Goal: Task Accomplishment & Management: Manage account settings

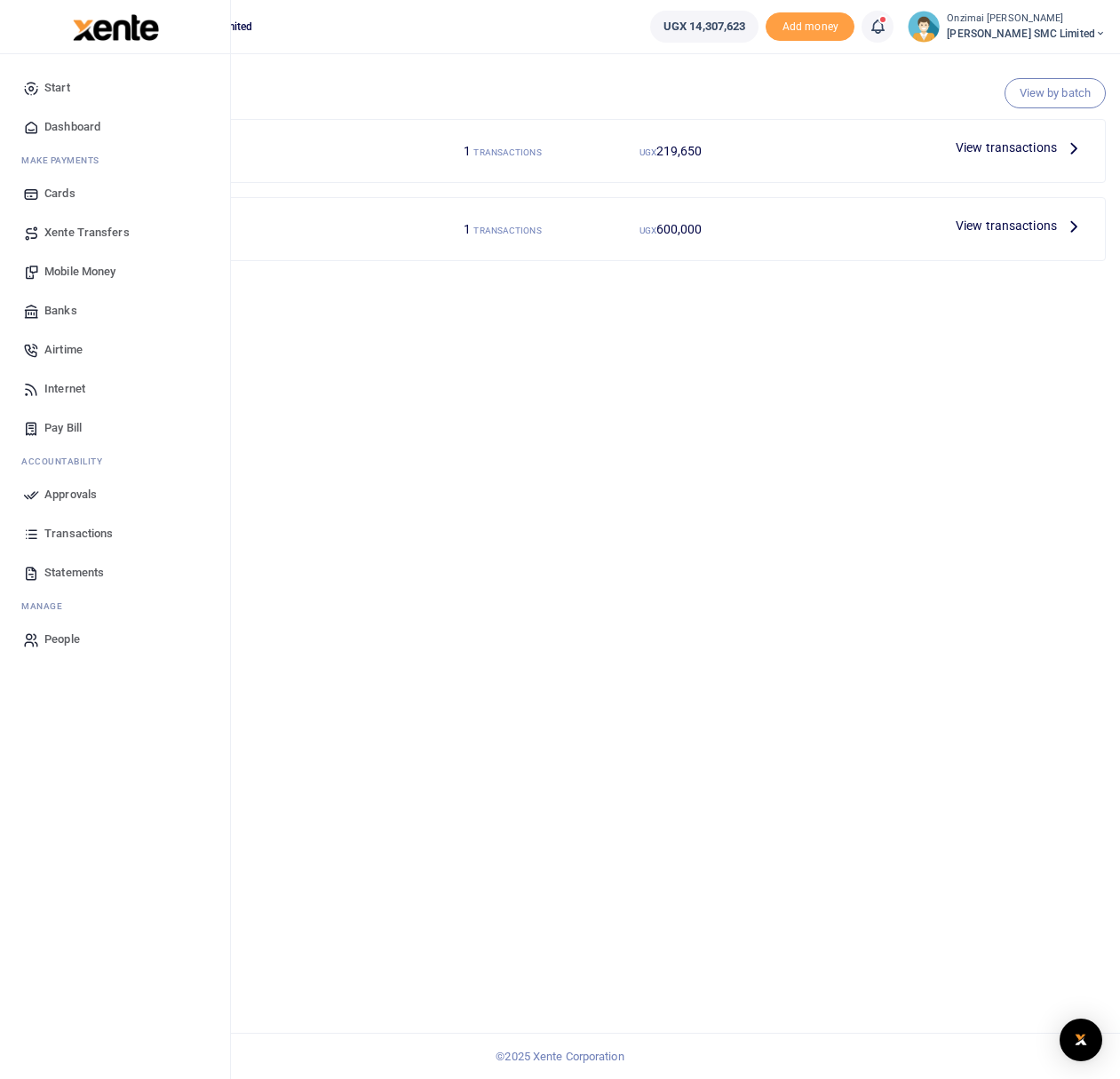
click at [64, 264] on span "Mobile Money" at bounding box center [79, 271] width 71 height 18
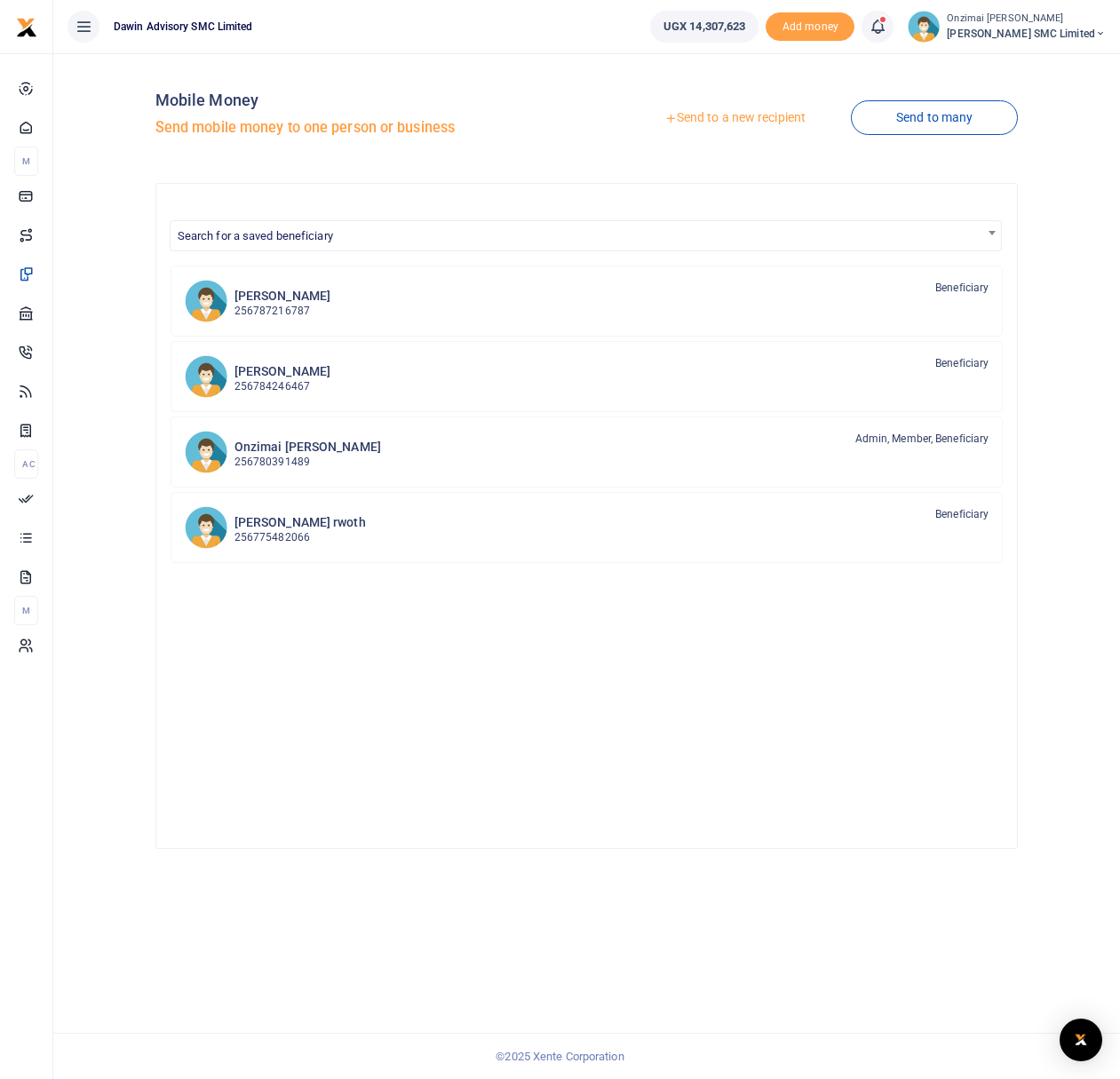
click at [701, 123] on link "Send to a new recipient" at bounding box center [735, 118] width 232 height 32
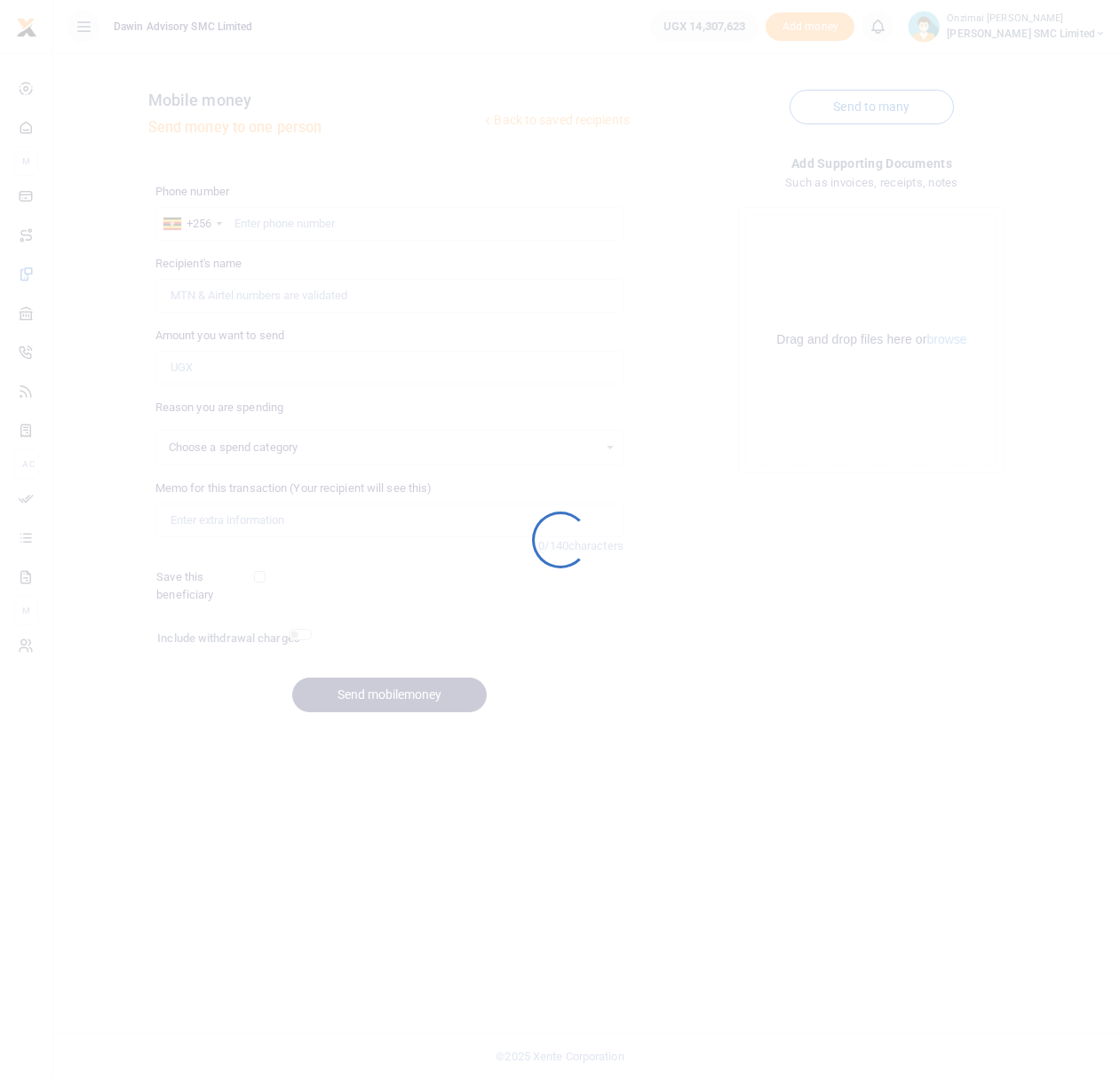
select select
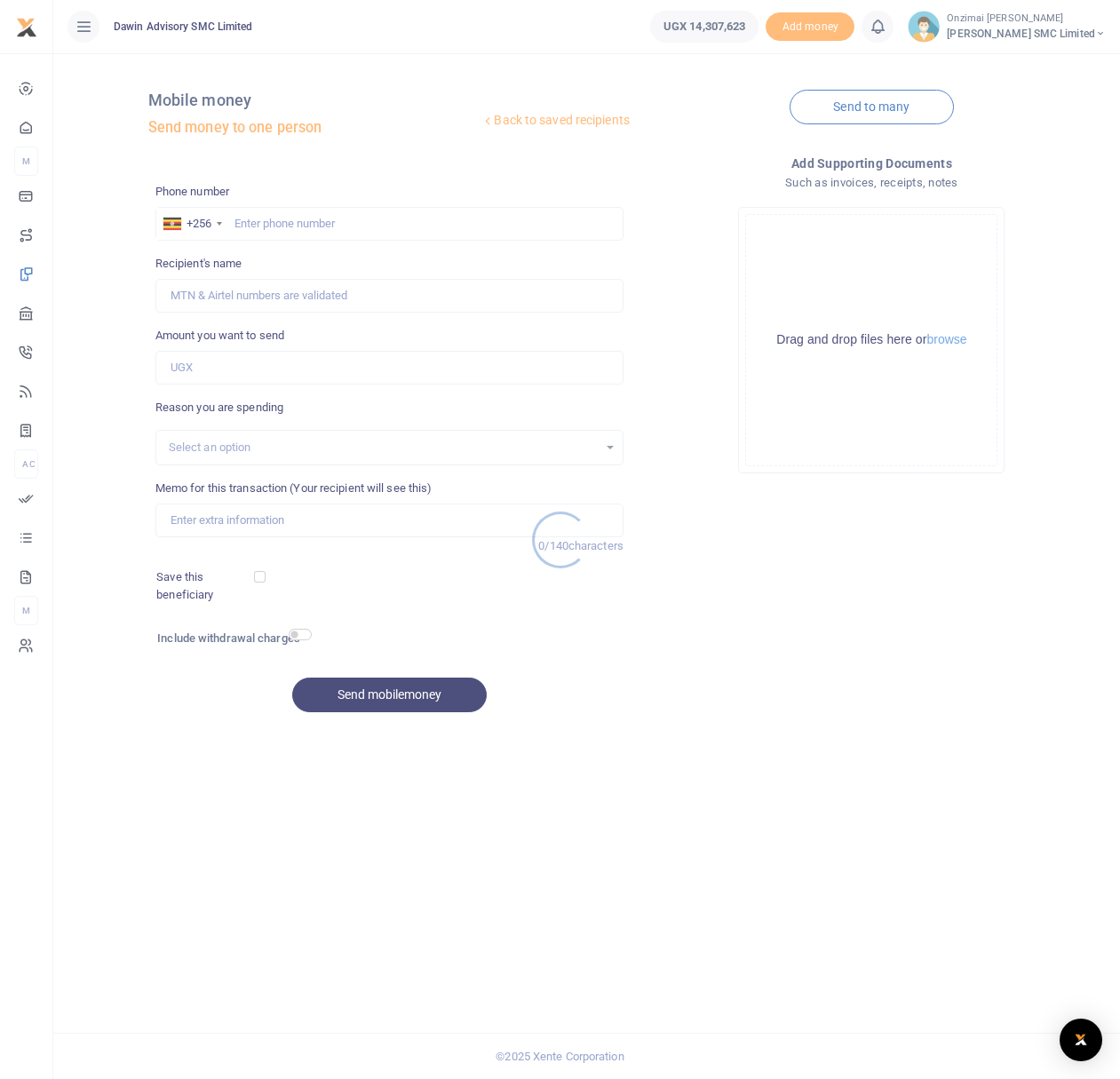
click at [254, 221] on div at bounding box center [560, 539] width 1120 height 1079
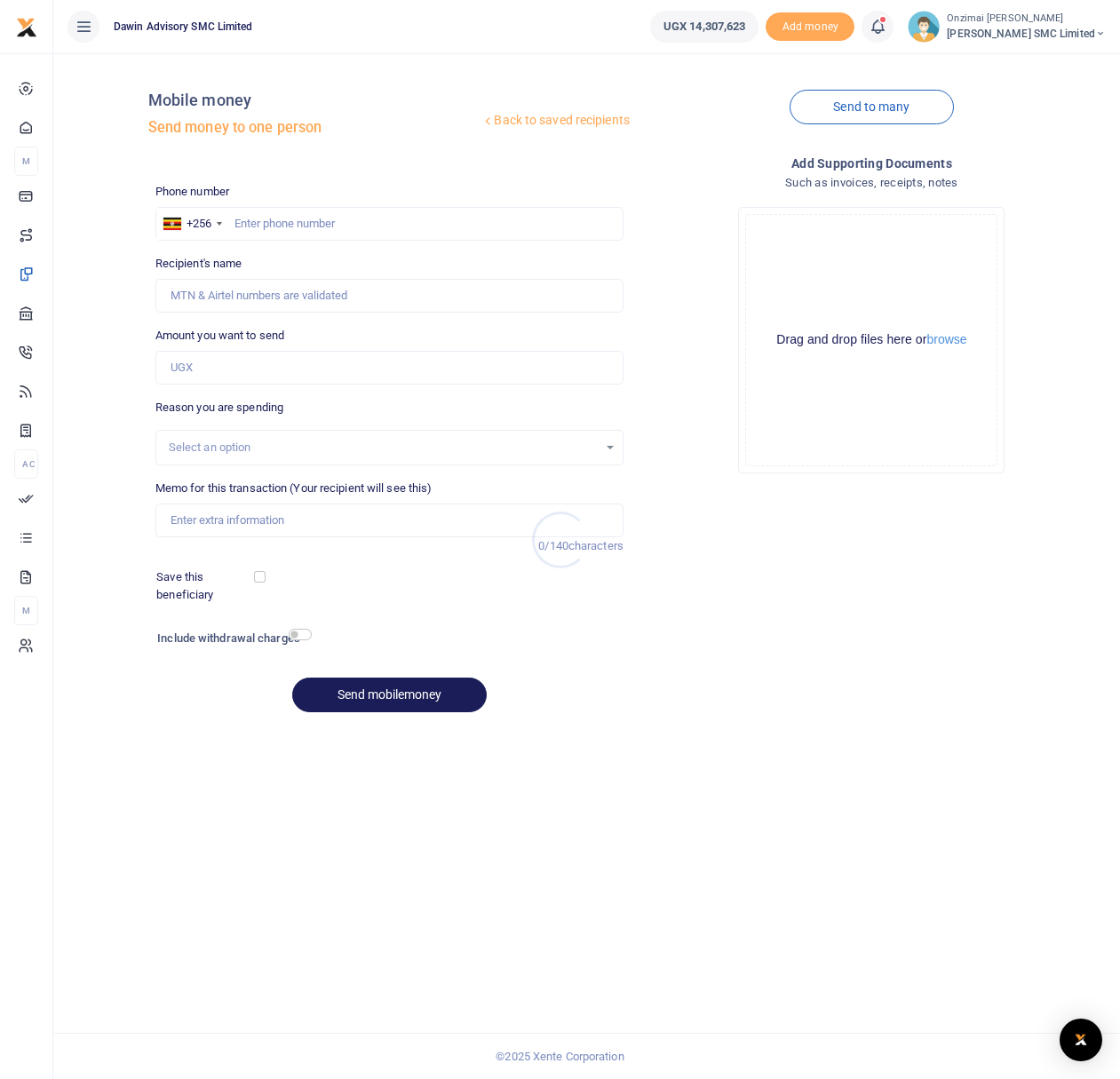
click at [262, 227] on div at bounding box center [560, 539] width 1120 height 1079
click at [268, 220] on input "text" at bounding box center [390, 224] width 468 height 34
click at [253, 218] on input "text" at bounding box center [390, 224] width 468 height 34
type input "0761737436"
type input "Emmanuel Ojambo"
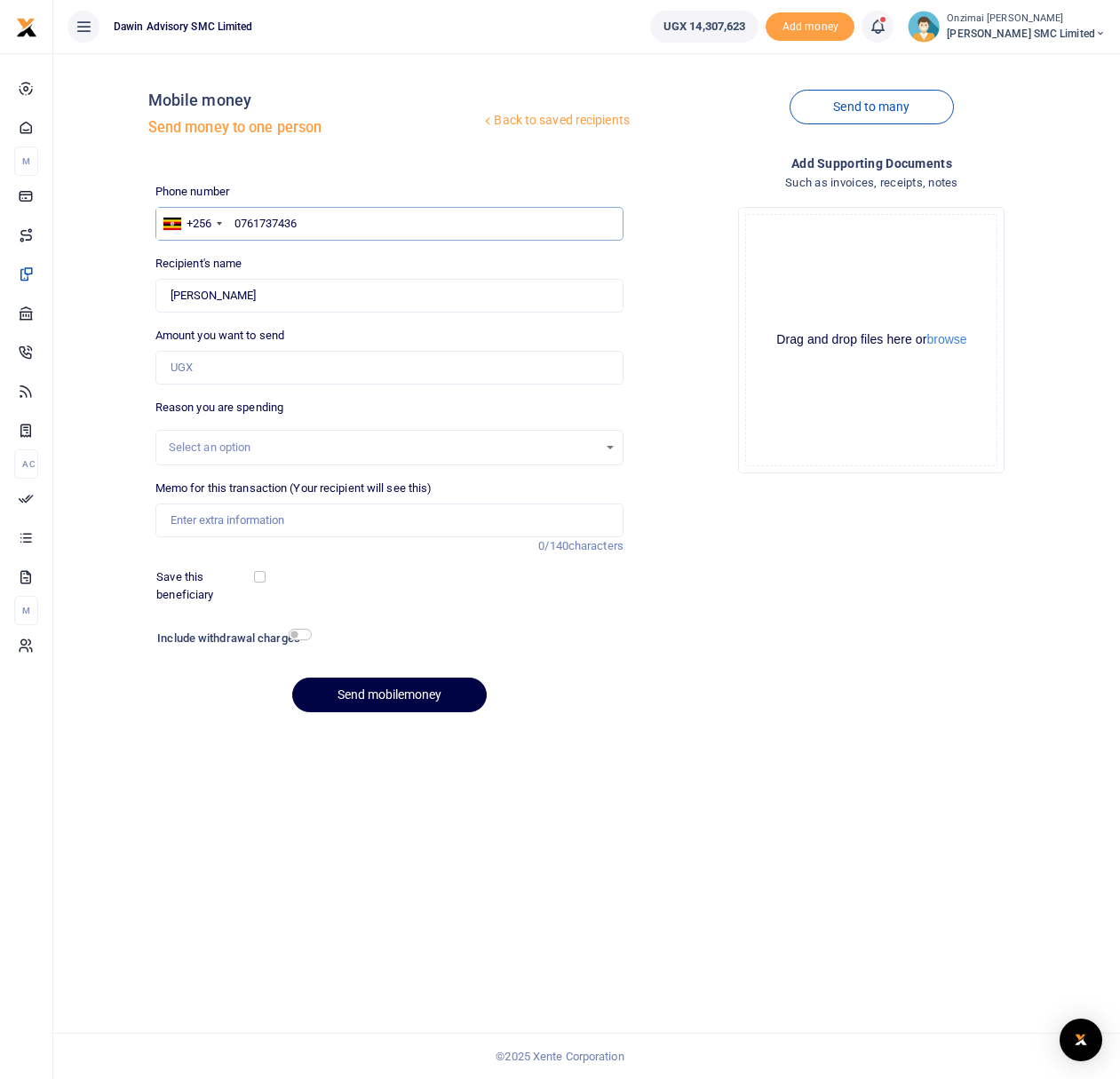
type input "0761737436"
click at [228, 362] on input "Amount you want to send" at bounding box center [390, 368] width 468 height 34
type input "150,000"
click at [239, 442] on div "Select an option" at bounding box center [383, 447] width 429 height 18
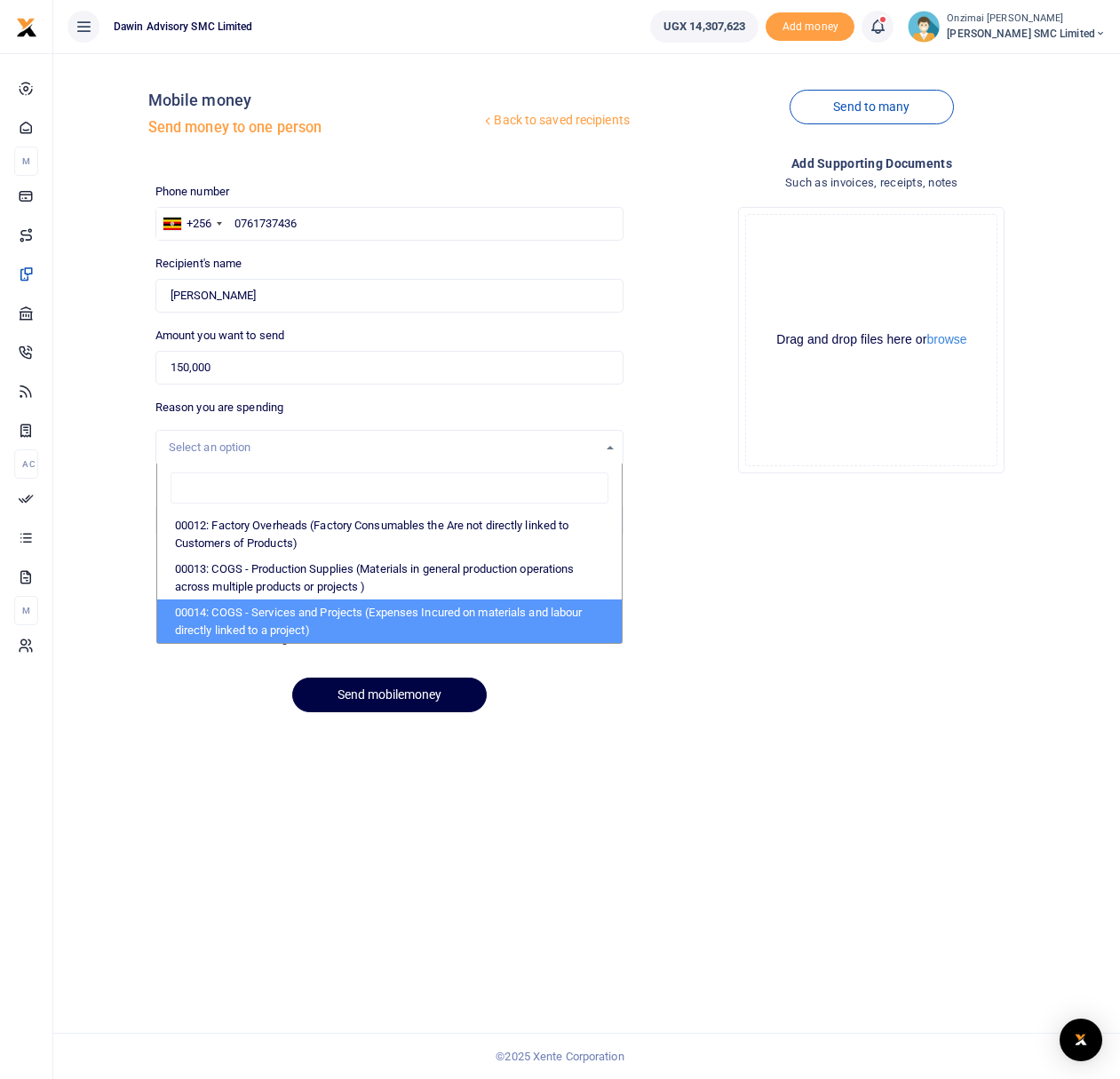
click at [239, 613] on li "00014: COGS - Services and Projects (Expenses Incured on materials and labour d…" at bounding box center [390, 621] width 464 height 43
select select "5381"
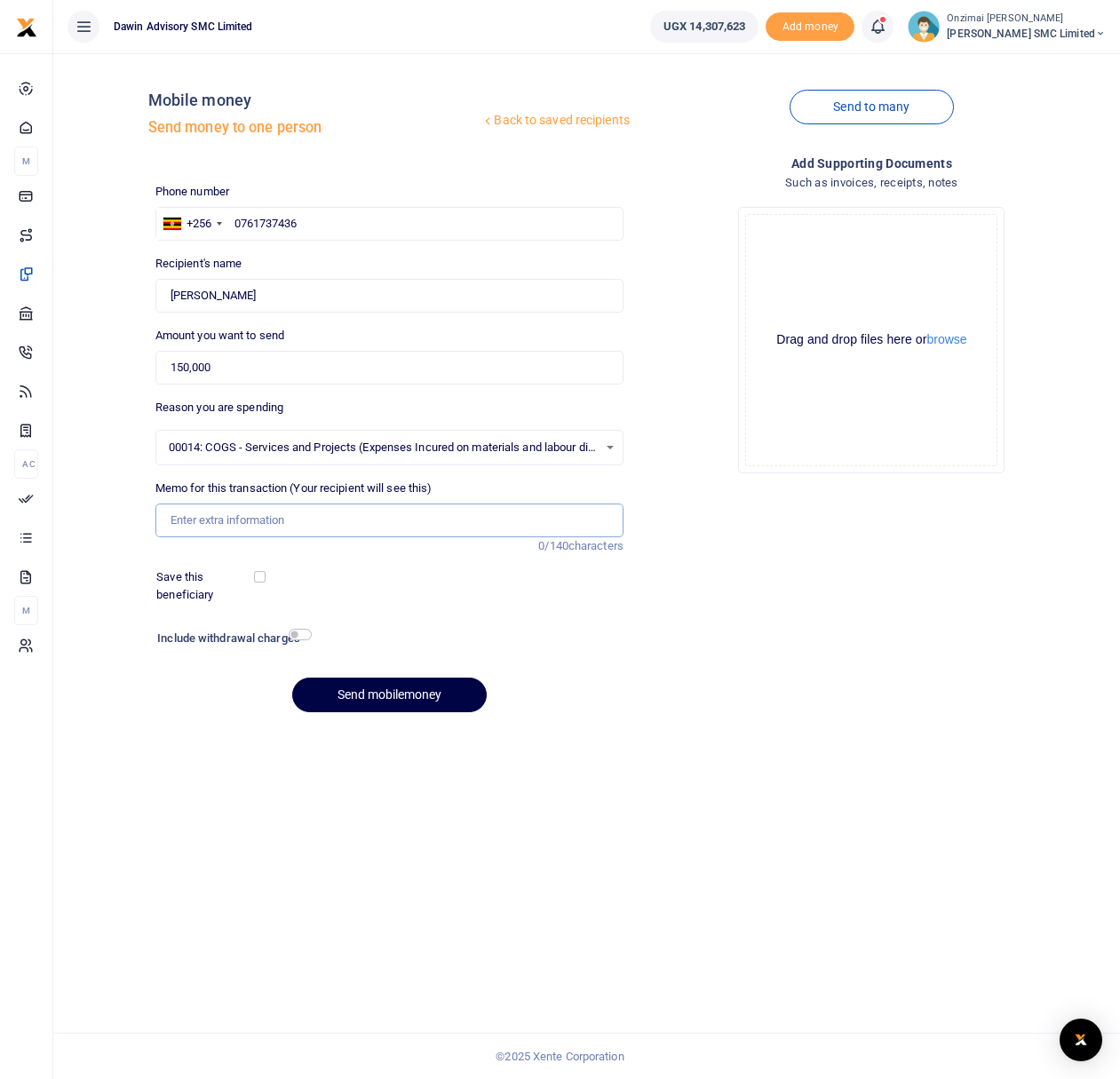
click at [188, 524] on input "Memo for this transaction (Your recipient will see this)" at bounding box center [390, 521] width 468 height 34
type input "Being part payment for Cleaning at Dr Gill"
click at [372, 698] on button "Send mobilemoney" at bounding box center [389, 695] width 194 height 35
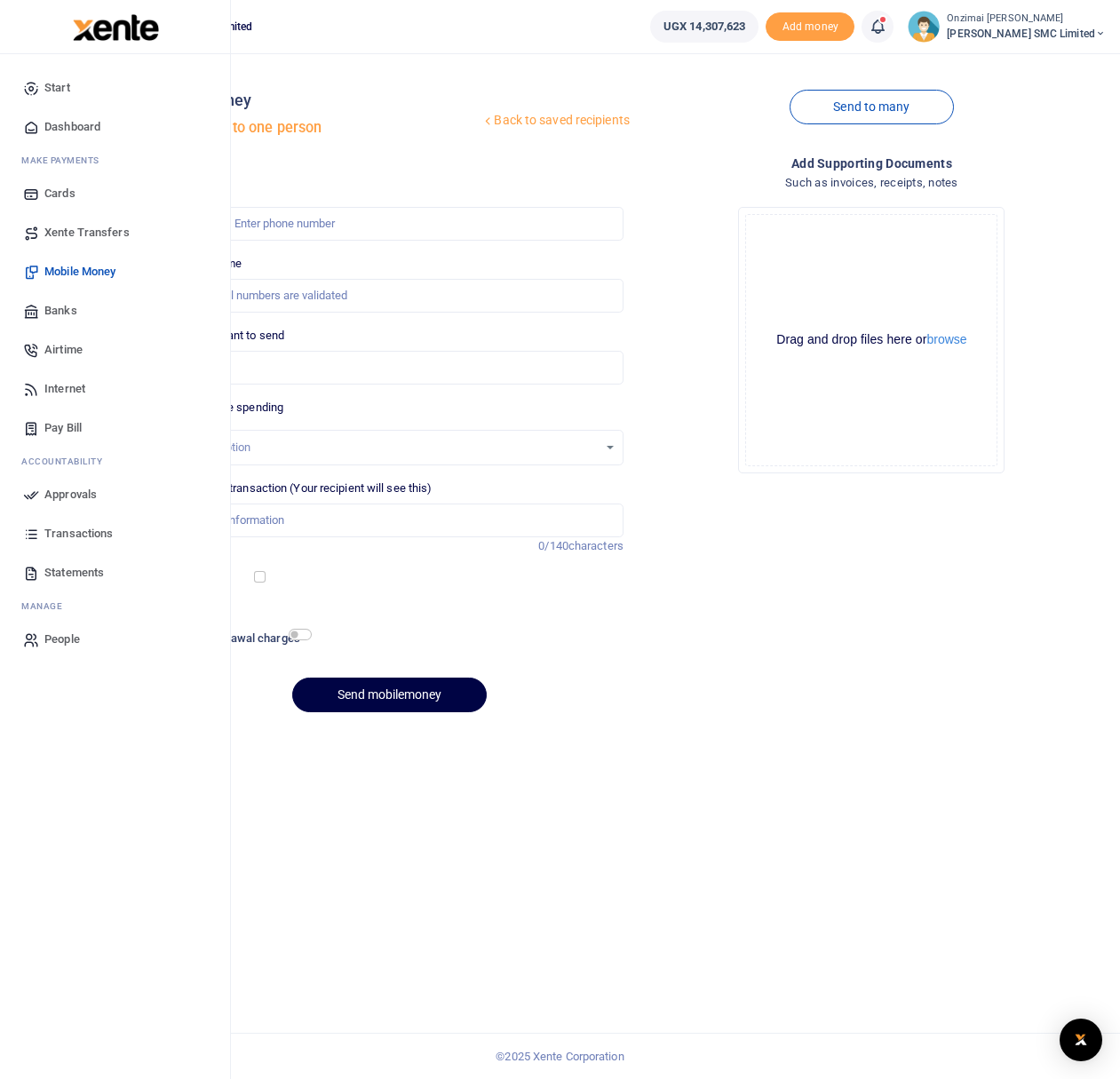
click at [58, 498] on span "Approvals" at bounding box center [70, 494] width 52 height 18
click at [81, 498] on span "Approvals" at bounding box center [70, 494] width 52 height 18
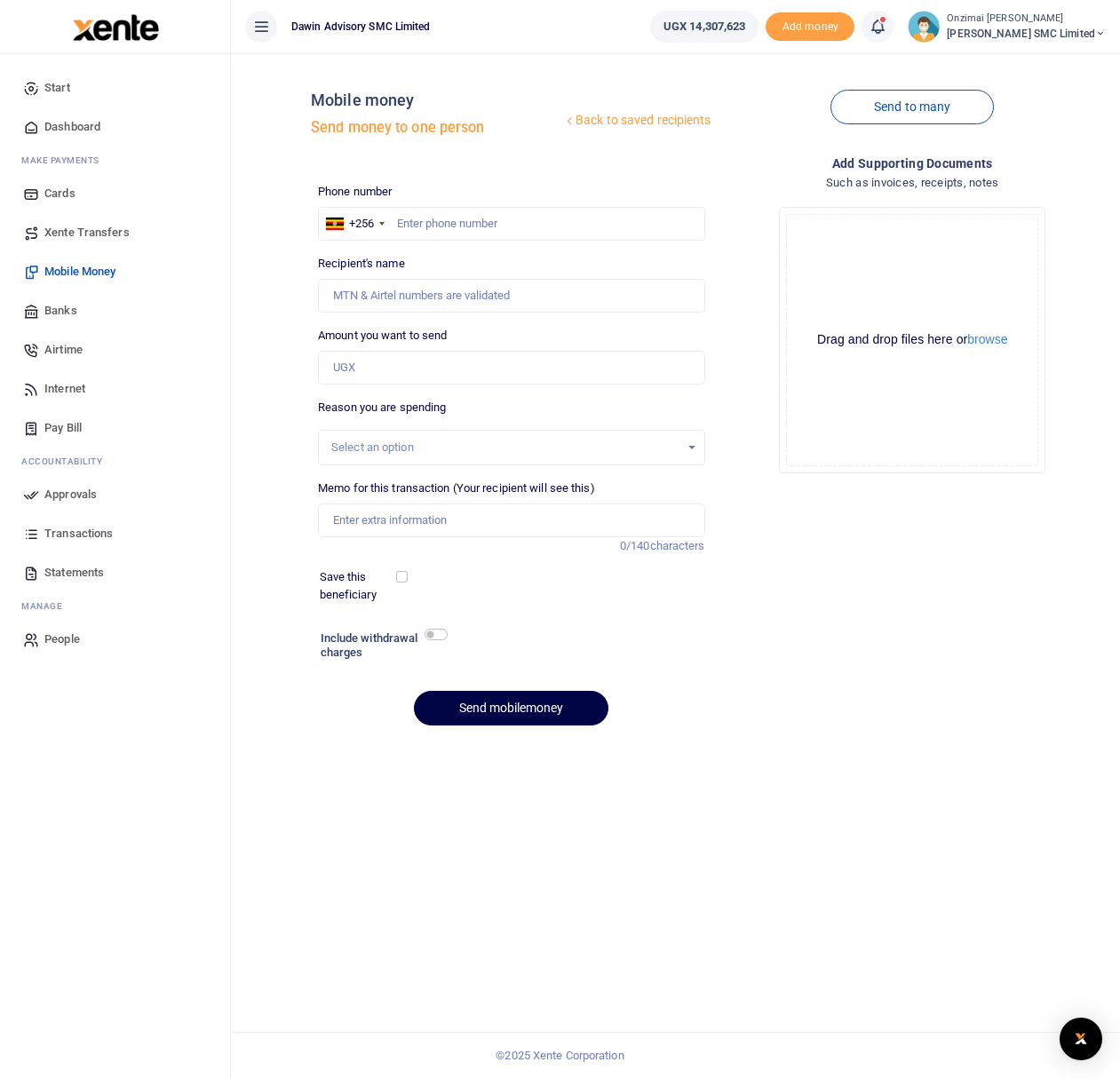
click at [76, 494] on span "Approvals" at bounding box center [70, 494] width 52 height 18
click at [890, 24] on link at bounding box center [877, 27] width 32 height 32
click at [756, 125] on div "Transactions to act upon You have 3 awaiting for your to act on" at bounding box center [779, 126] width 197 height 31
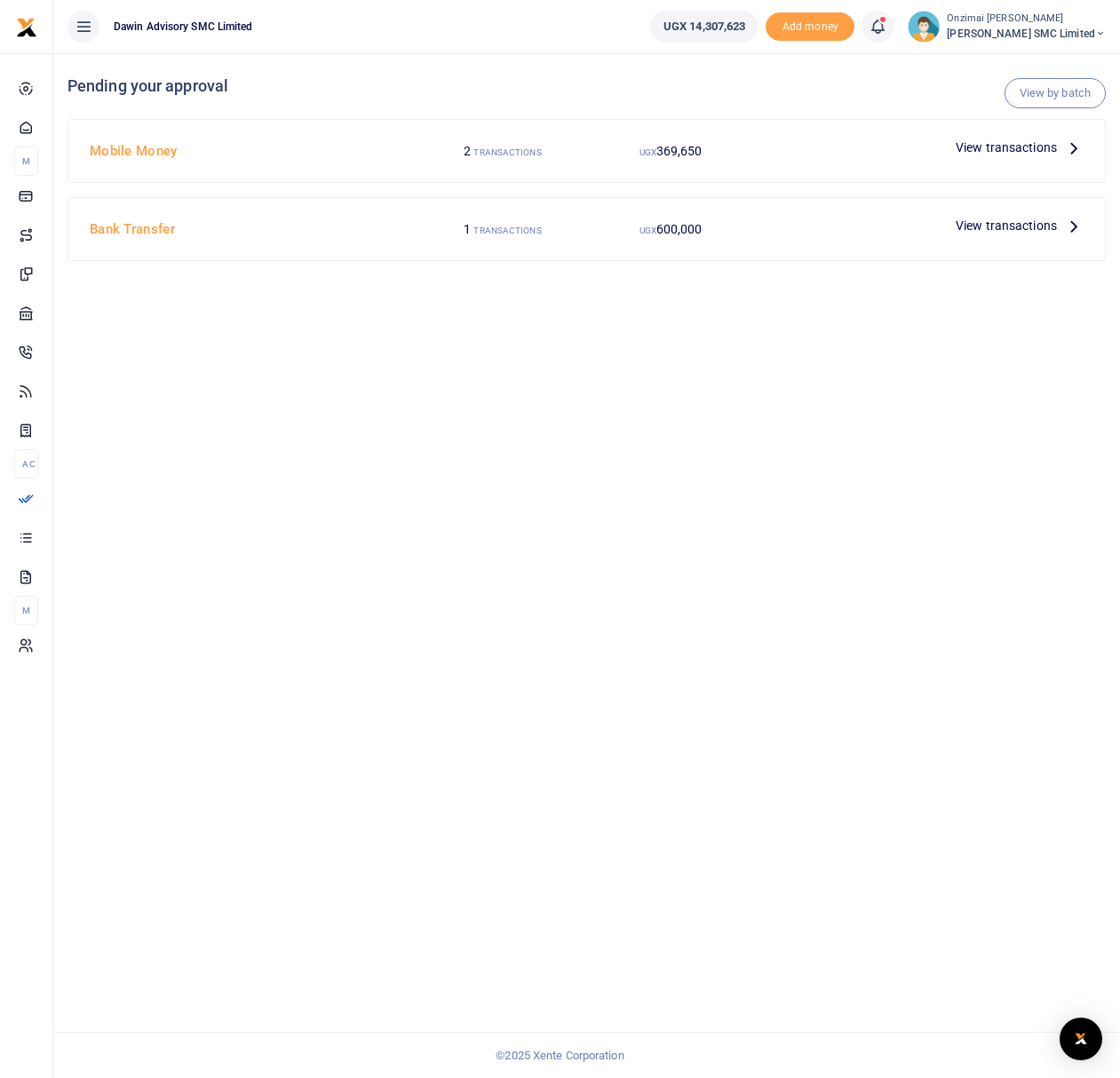
click at [1004, 148] on span "View transactions" at bounding box center [1006, 146] width 101 height 19
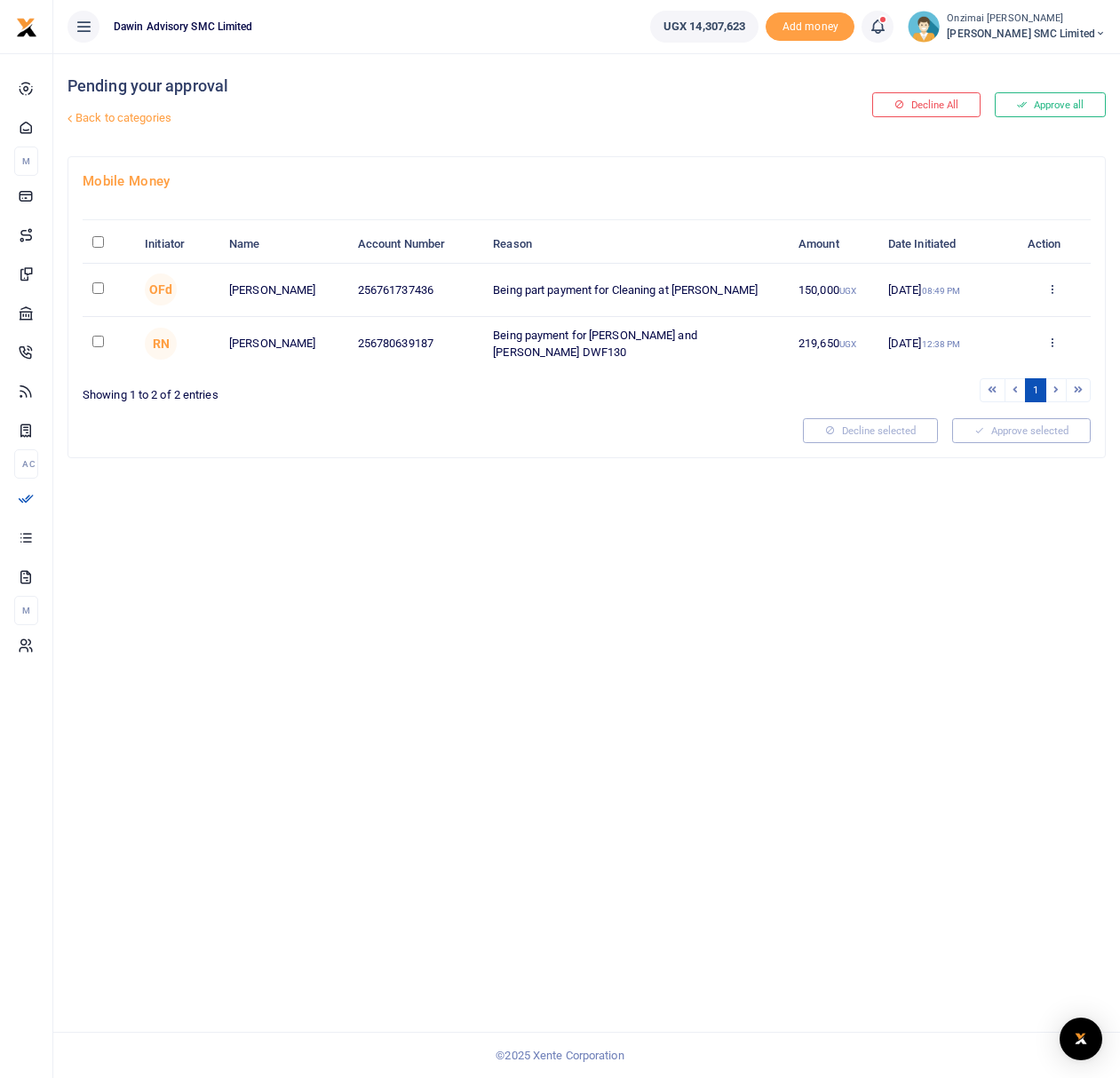
click at [98, 286] on input "checkbox" at bounding box center [98, 288] width 12 height 12
checkbox input "true"
click at [978, 428] on button "Approve selected (1)" at bounding box center [1015, 430] width 151 height 25
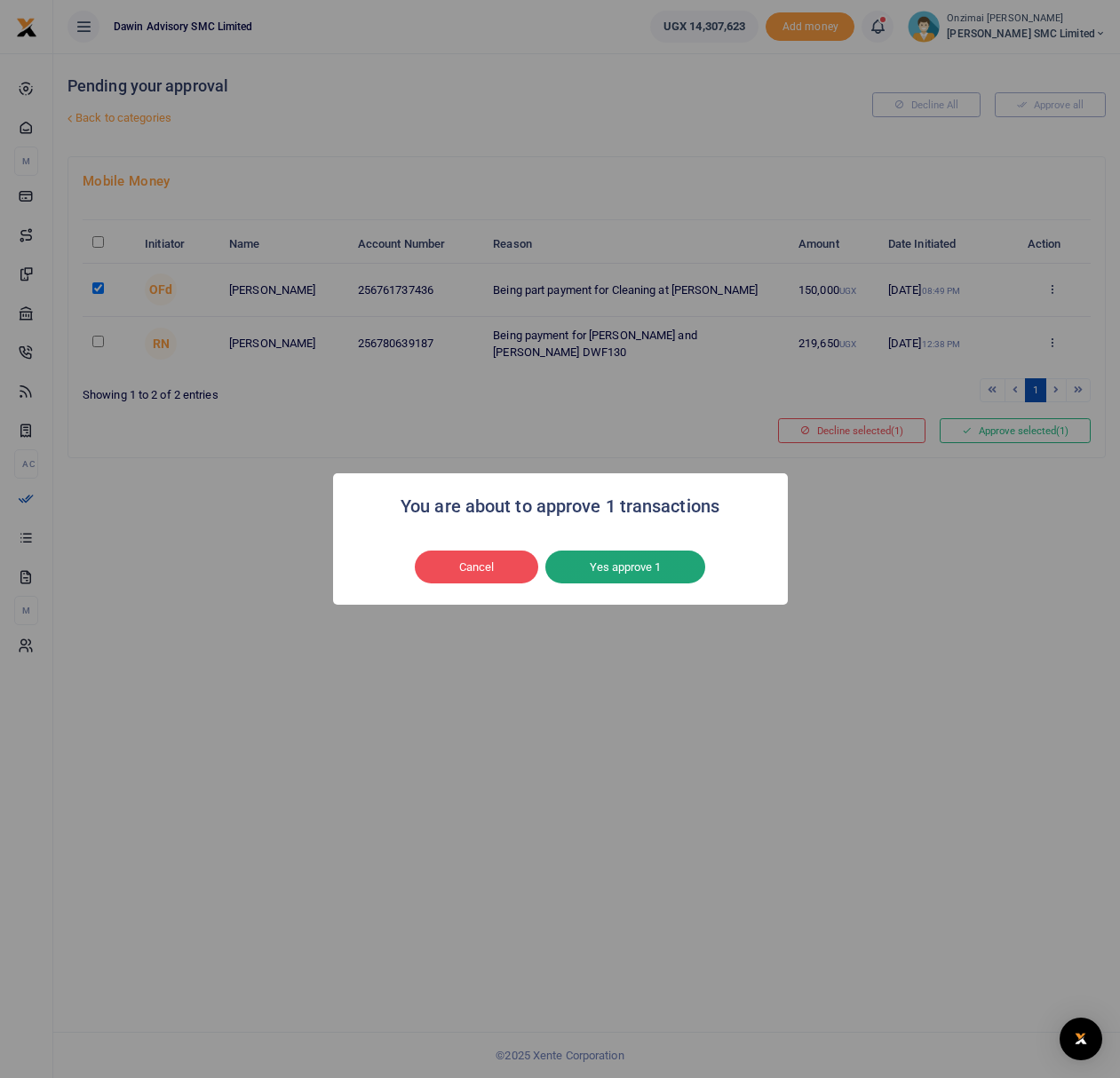
click at [632, 570] on button "Yes approve 1" at bounding box center [625, 568] width 160 height 34
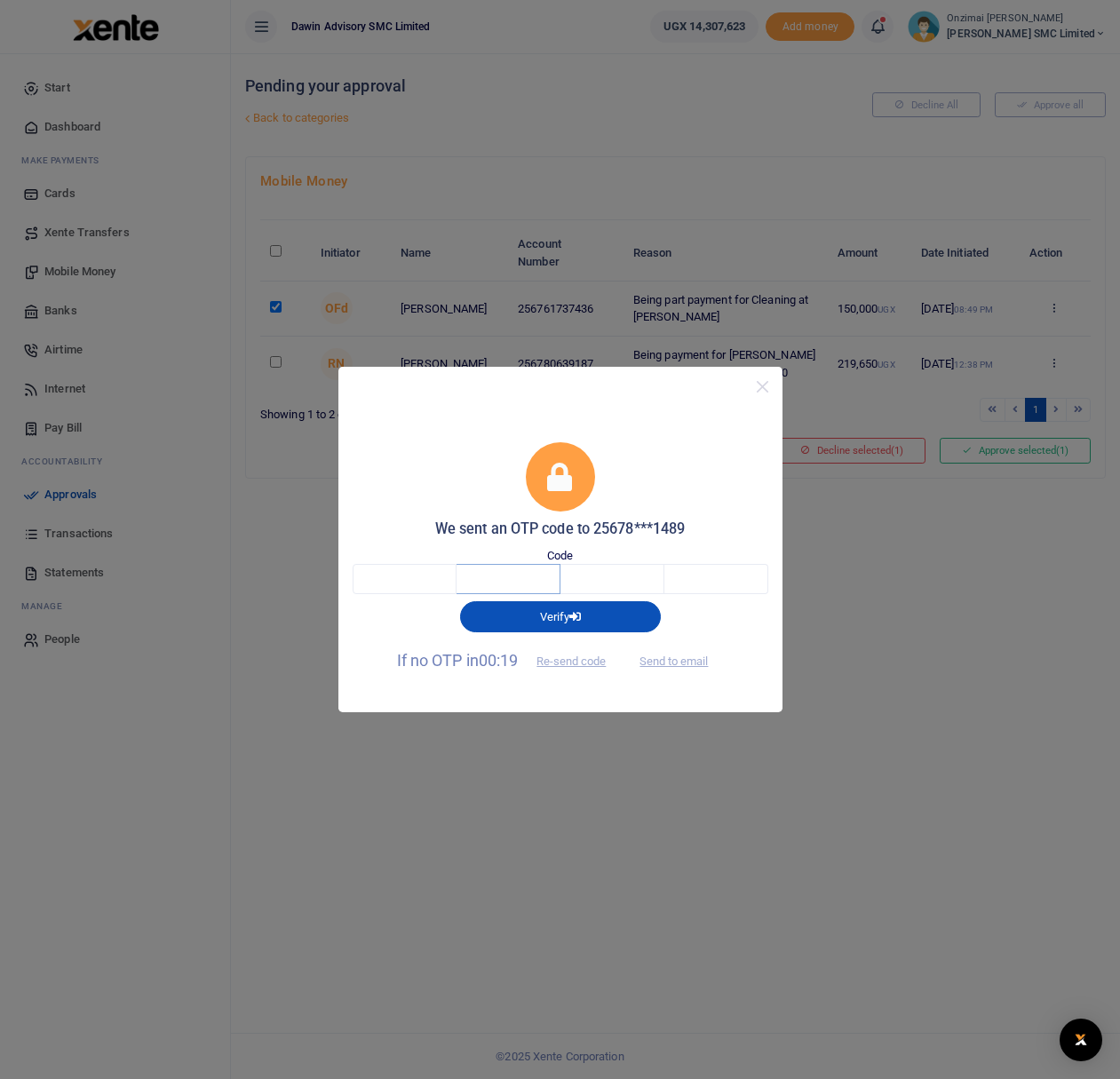
click at [484, 573] on input "text" at bounding box center [508, 579] width 104 height 30
click at [446, 584] on input "text" at bounding box center [404, 579] width 104 height 30
type input "4"
type input "5"
type input "7"
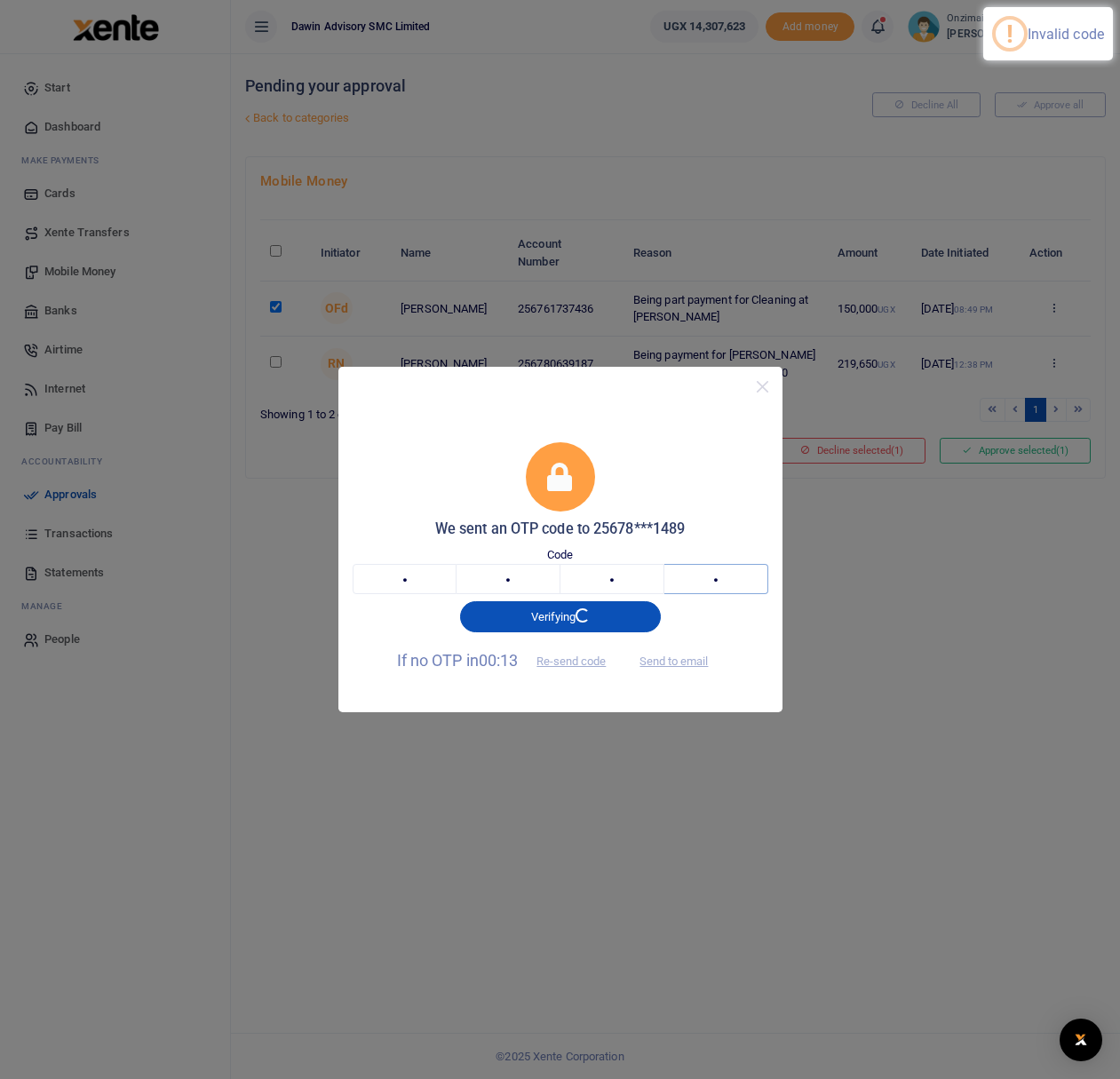
type input "0"
click at [624, 569] on input "7" at bounding box center [612, 579] width 104 height 30
click at [733, 576] on input "0" at bounding box center [716, 579] width 104 height 30
type input "7"
type input "6"
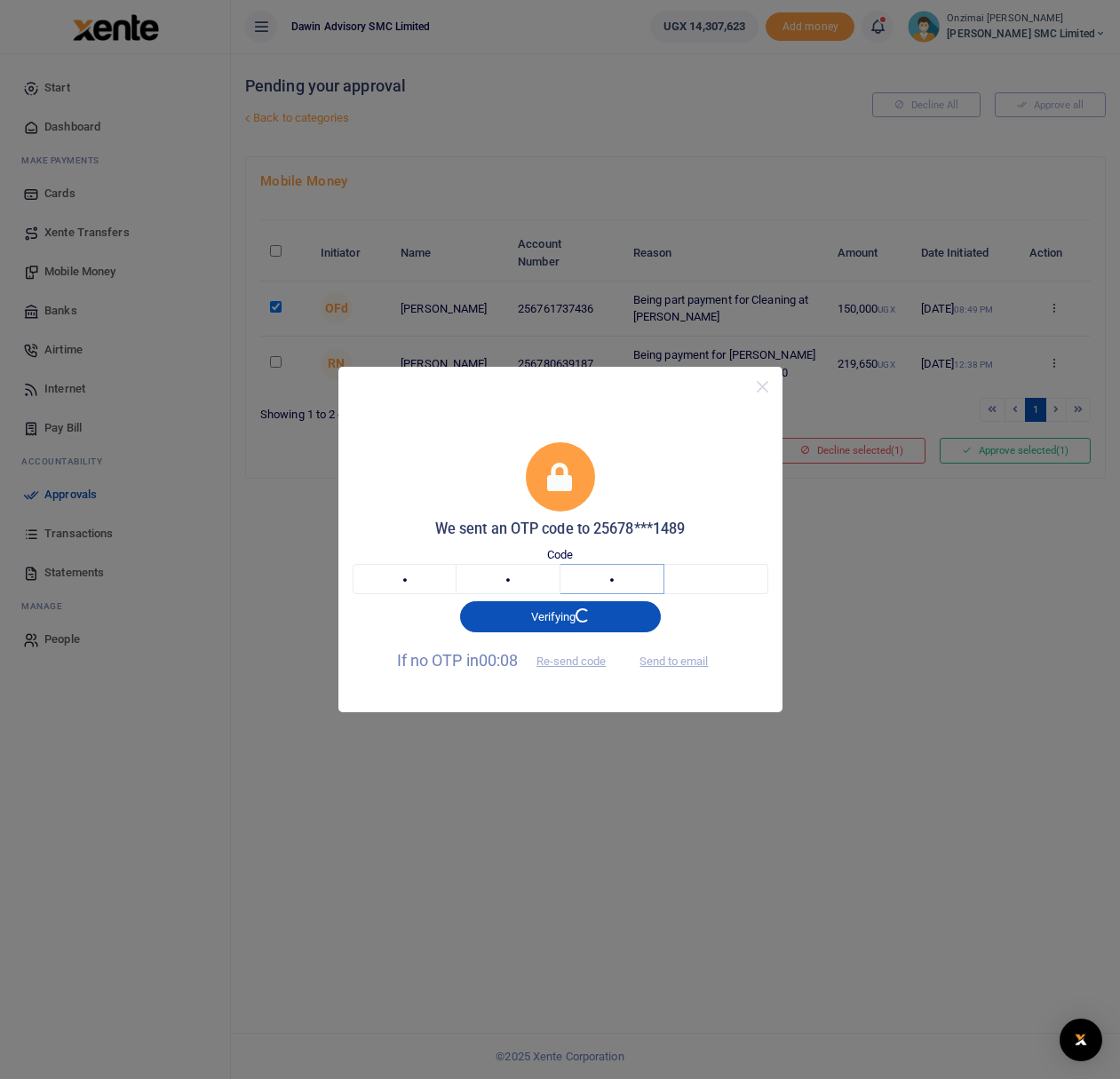
type input "3"
type input "9"
